Goal: Task Accomplishment & Management: Use online tool/utility

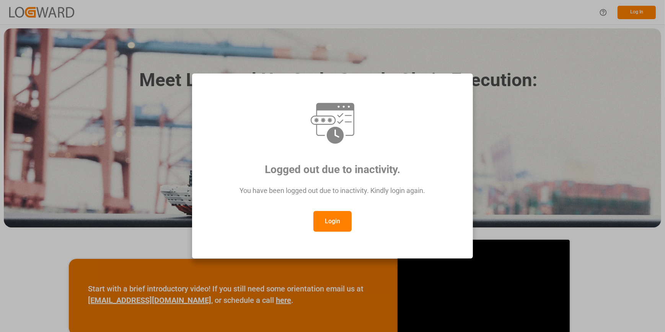
click at [342, 221] on button "Login" at bounding box center [332, 221] width 38 height 21
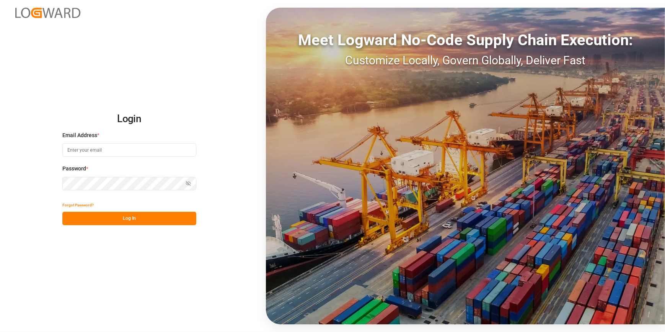
type input "[PERSON_NAME][EMAIL_ADDRESS][PERSON_NAME][DOMAIN_NAME]"
click at [98, 213] on button "Log In" at bounding box center [129, 217] width 134 height 13
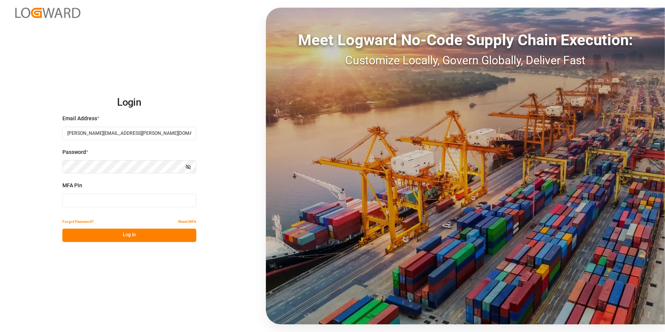
click at [77, 193] on div "MFA Pin" at bounding box center [129, 198] width 134 height 34
click at [77, 201] on input at bounding box center [129, 199] width 134 height 13
type input "041435"
click at [119, 237] on button "Log In" at bounding box center [129, 234] width 134 height 13
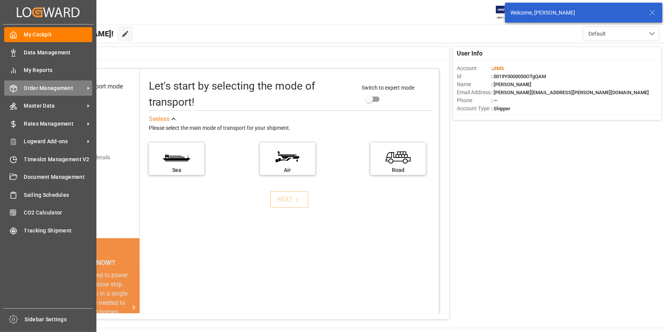
click at [48, 90] on span "Order Management" at bounding box center [54, 88] width 60 height 8
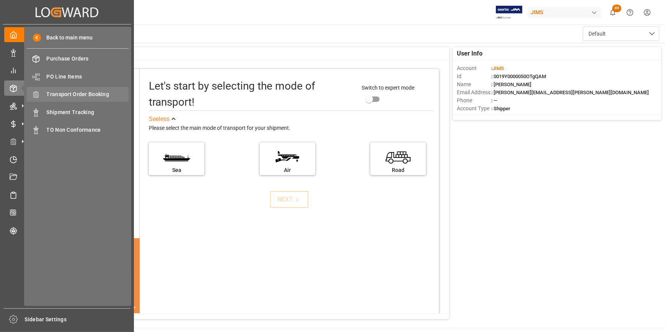
click at [75, 95] on span "Transport Order Booking" at bounding box center [88, 94] width 82 height 8
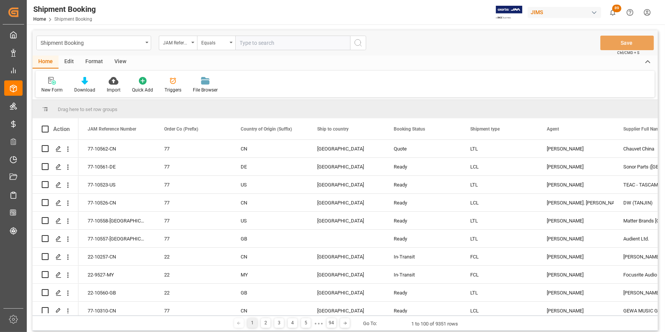
click at [276, 42] on input "text" at bounding box center [292, 43] width 115 height 15
